Goal: Information Seeking & Learning: Learn about a topic

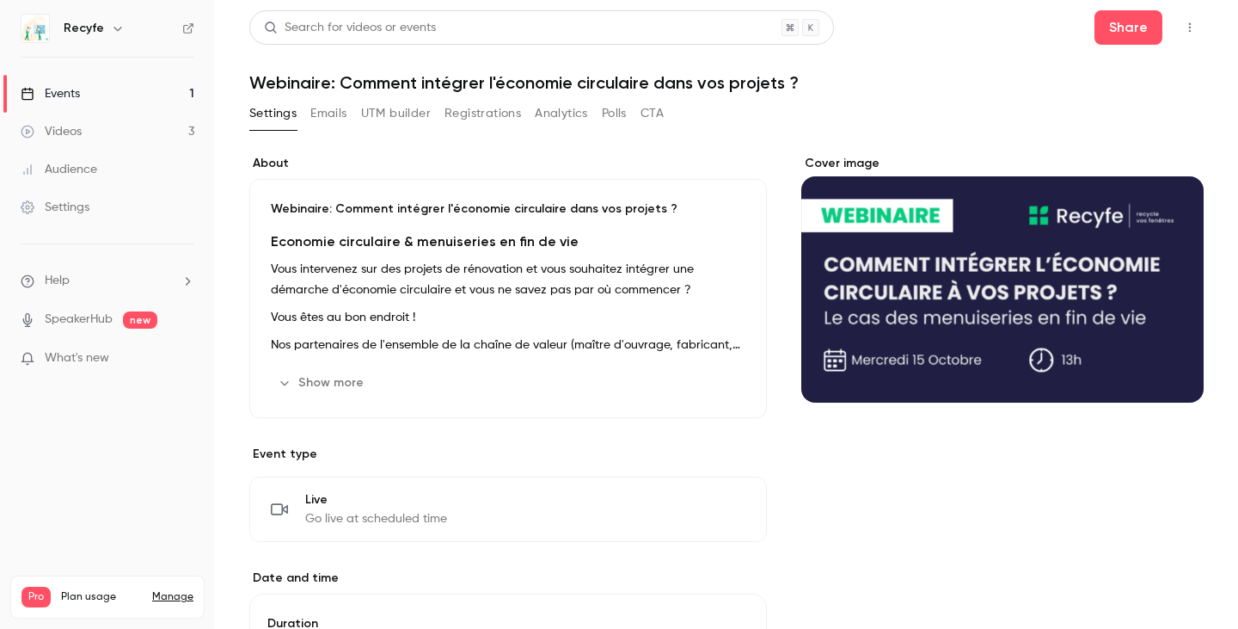
scroll to position [534, 0]
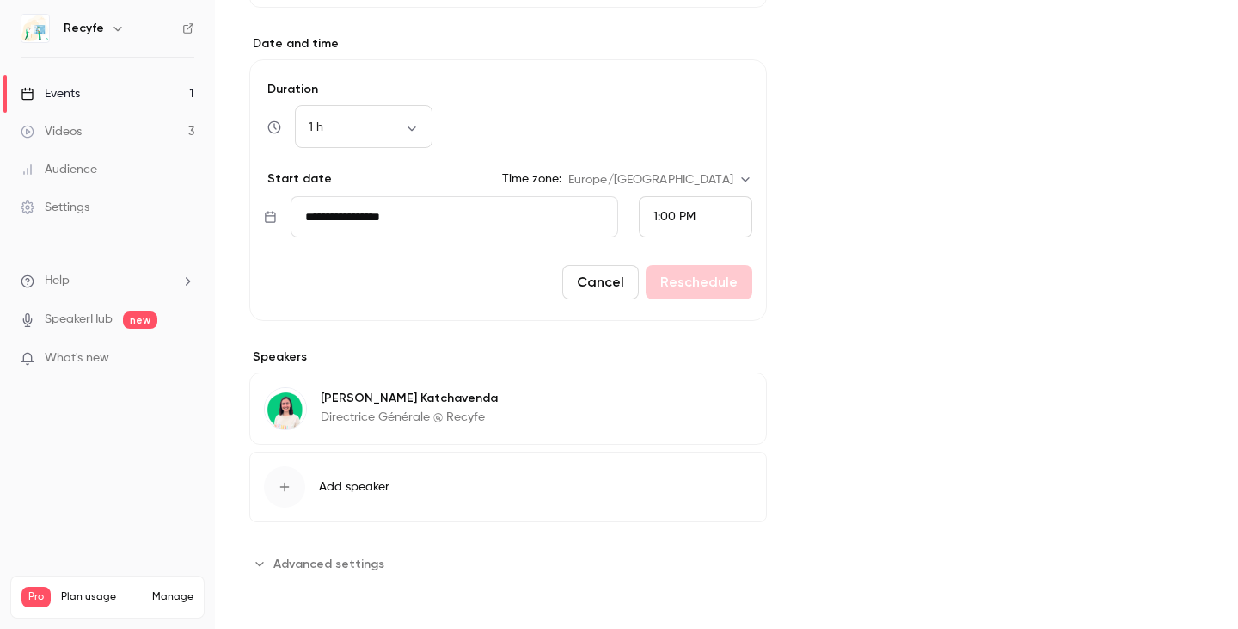
click at [125, 92] on link "Events 1" at bounding box center [107, 94] width 215 height 38
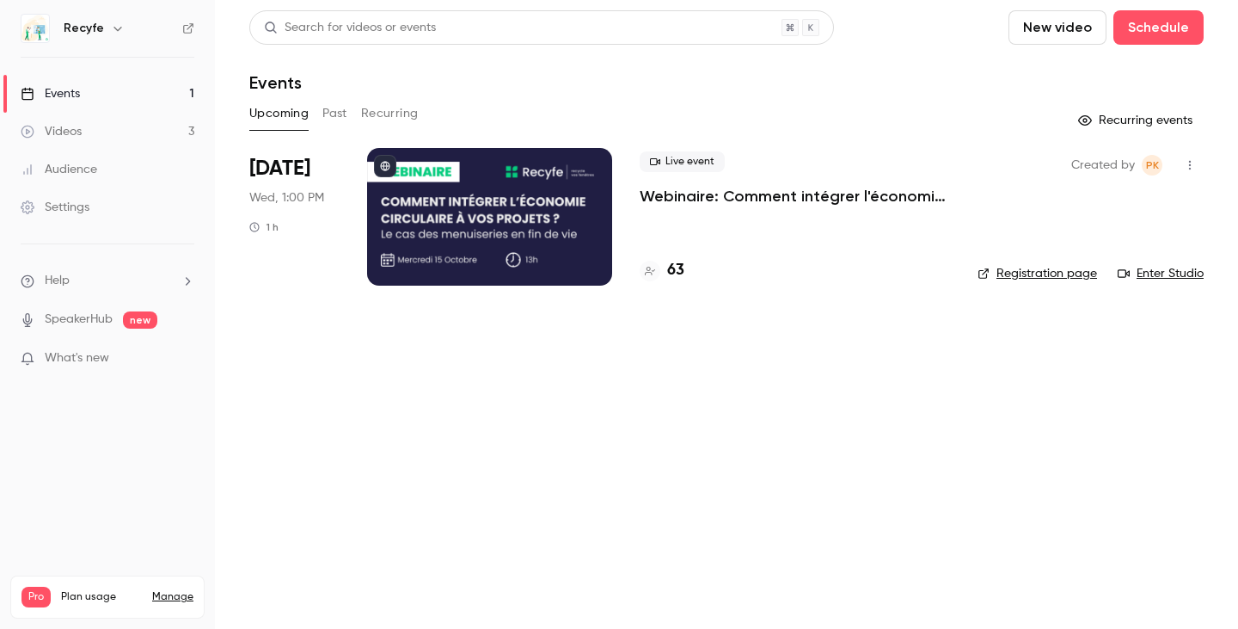
click at [673, 274] on h4 "63" at bounding box center [675, 270] width 17 height 23
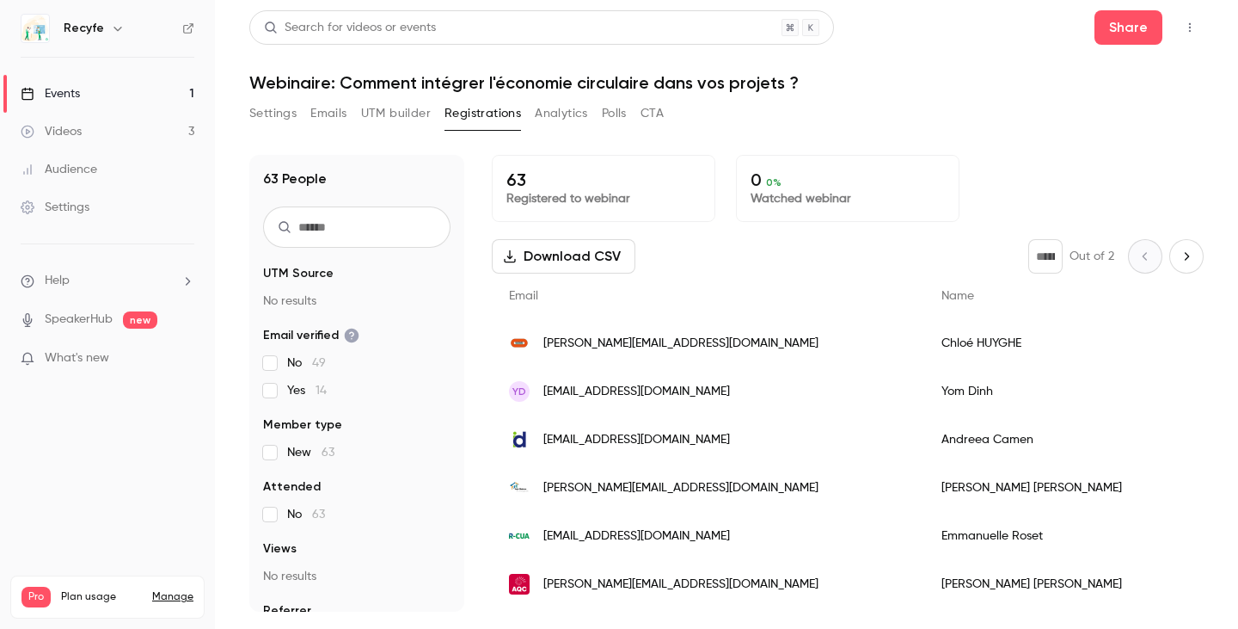
click at [757, 88] on h1 "Webinaire: Comment intégrer l'économie circulaire dans vos projets ?" at bounding box center [726, 82] width 955 height 21
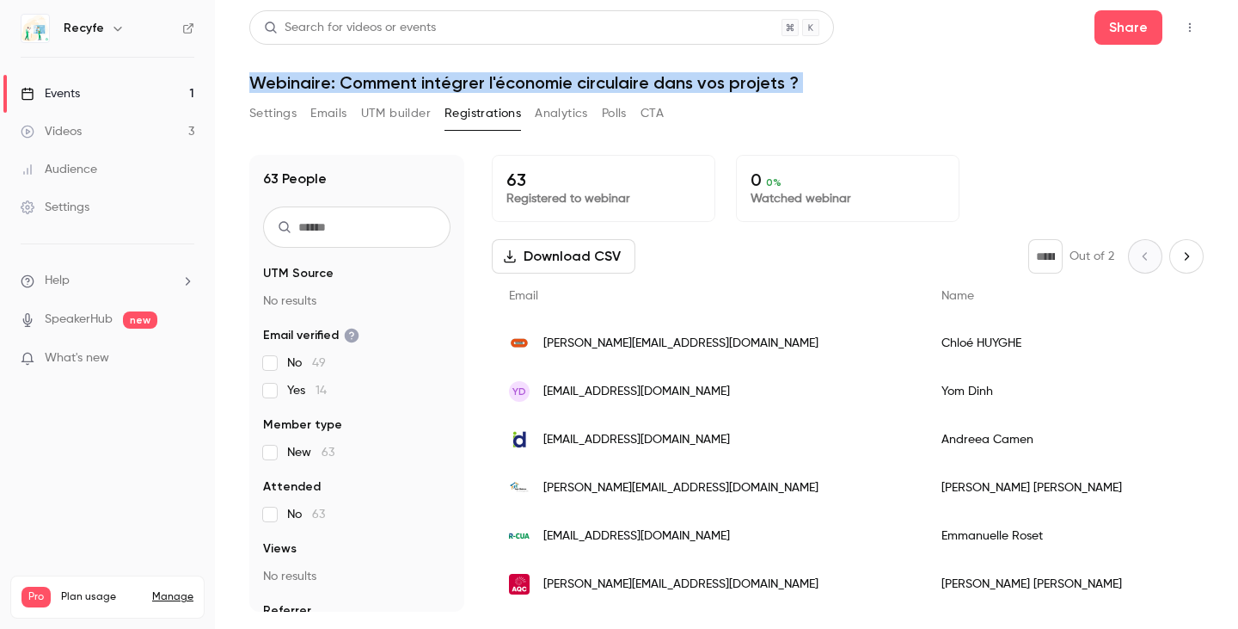
click at [757, 88] on h1 "Webinaire: Comment intégrer l'économie circulaire dans vos projets ?" at bounding box center [726, 82] width 955 height 21
click at [673, 71] on header "Search for videos or events Share Webinaire: Comment intégrer l'économie circul…" at bounding box center [726, 51] width 955 height 83
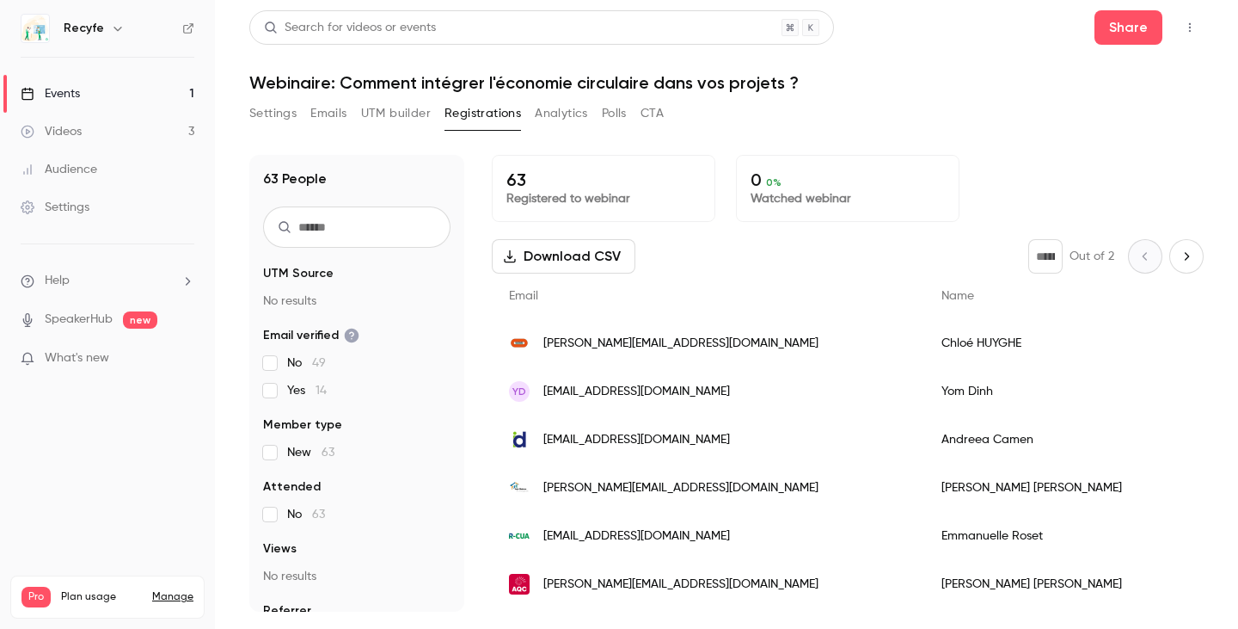
click at [553, 83] on h1 "Webinaire: Comment intégrer l'économie circulaire dans vos projets ?" at bounding box center [726, 82] width 955 height 21
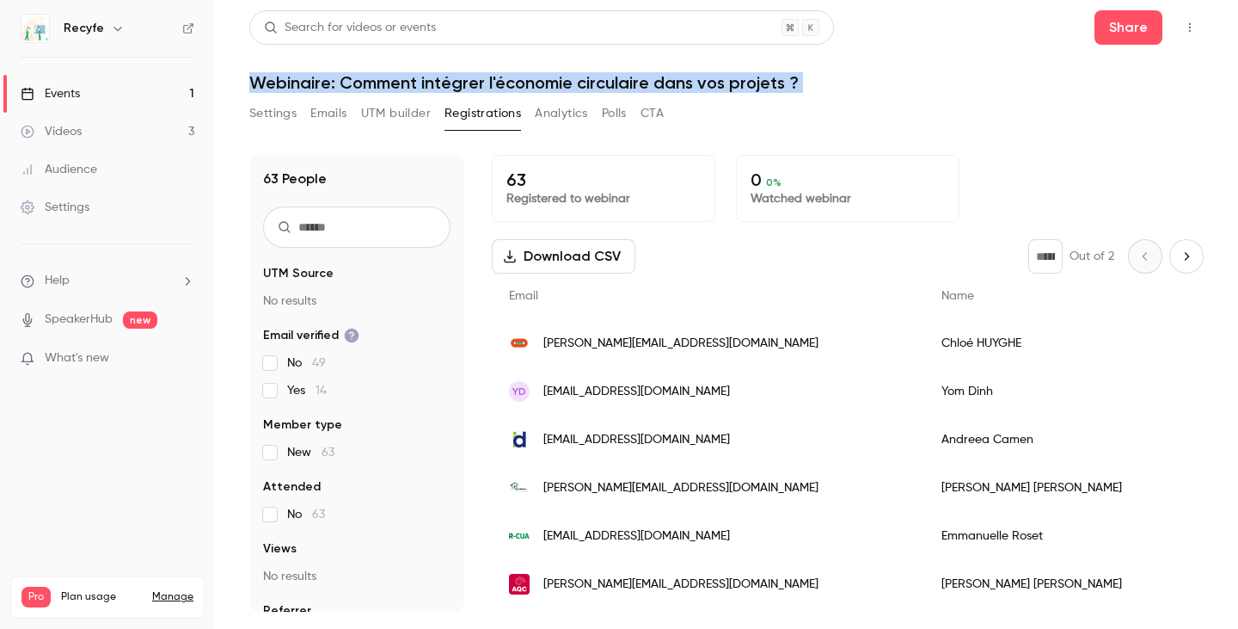
click at [553, 83] on h1 "Webinaire: Comment intégrer l'économie circulaire dans vos projets ?" at bounding box center [726, 82] width 955 height 21
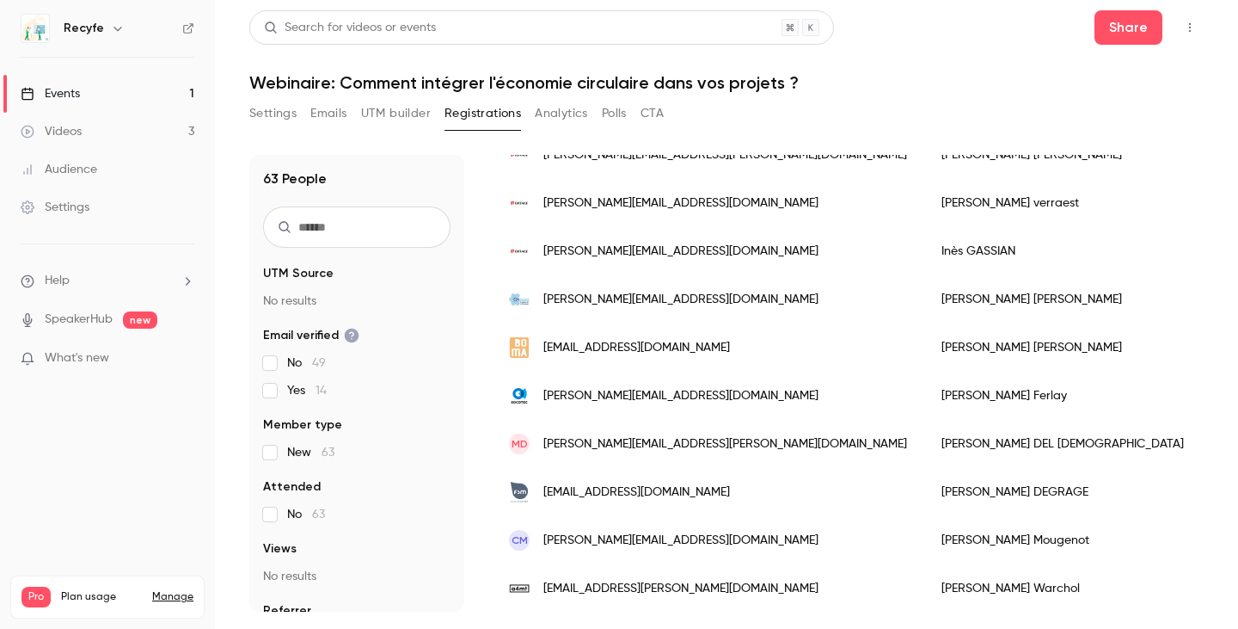
scroll to position [1102, 0]
click at [718, 448] on div "MD [PERSON_NAME][EMAIL_ADDRESS][PERSON_NAME][DOMAIN_NAME]" at bounding box center [708, 445] width 433 height 48
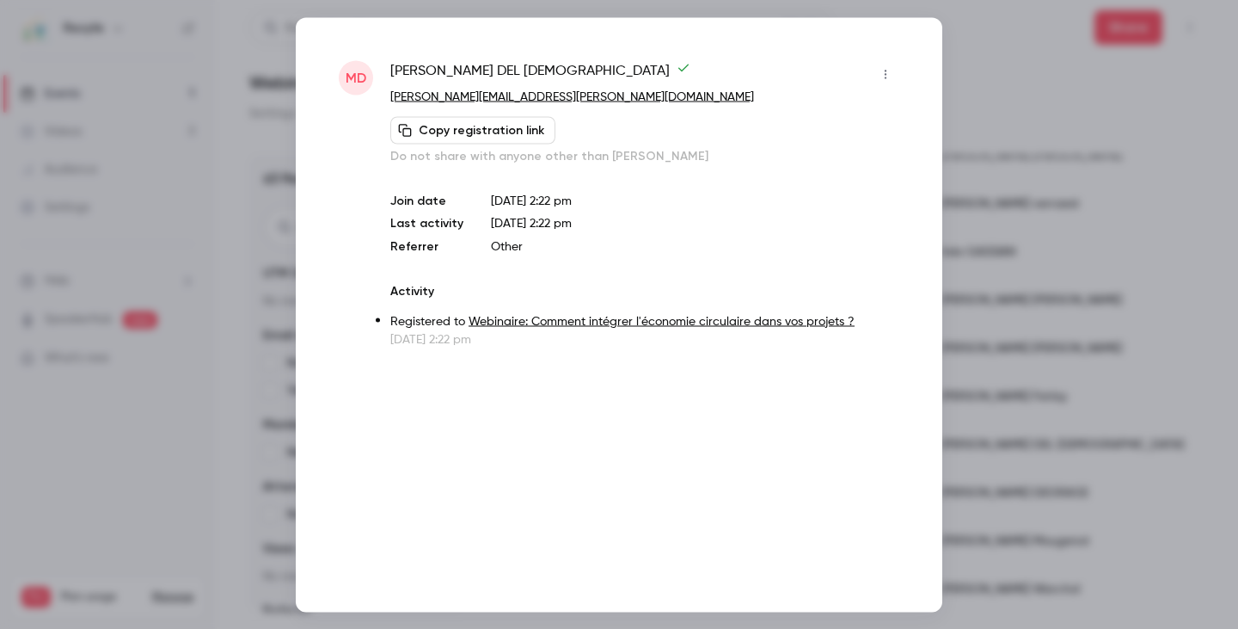
click at [1033, 131] on div at bounding box center [619, 314] width 1238 height 629
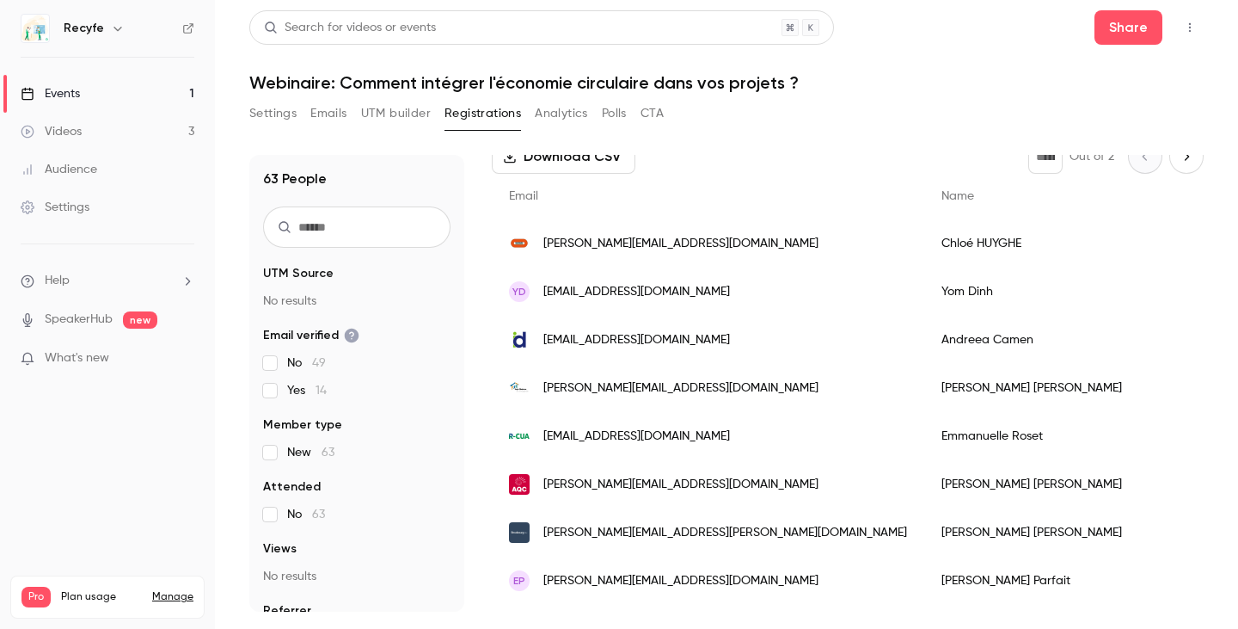
scroll to position [0, 0]
